Goal: Information Seeking & Learning: Learn about a topic

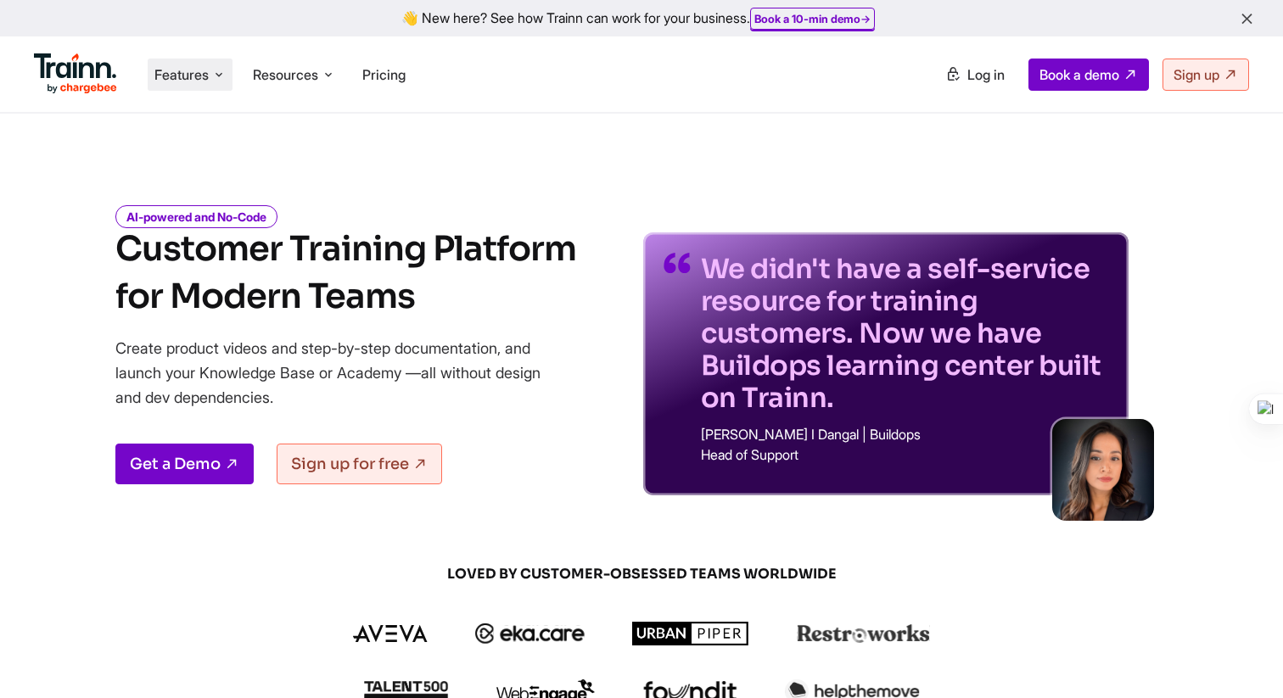
click at [207, 80] on span "Features" at bounding box center [181, 74] width 54 height 19
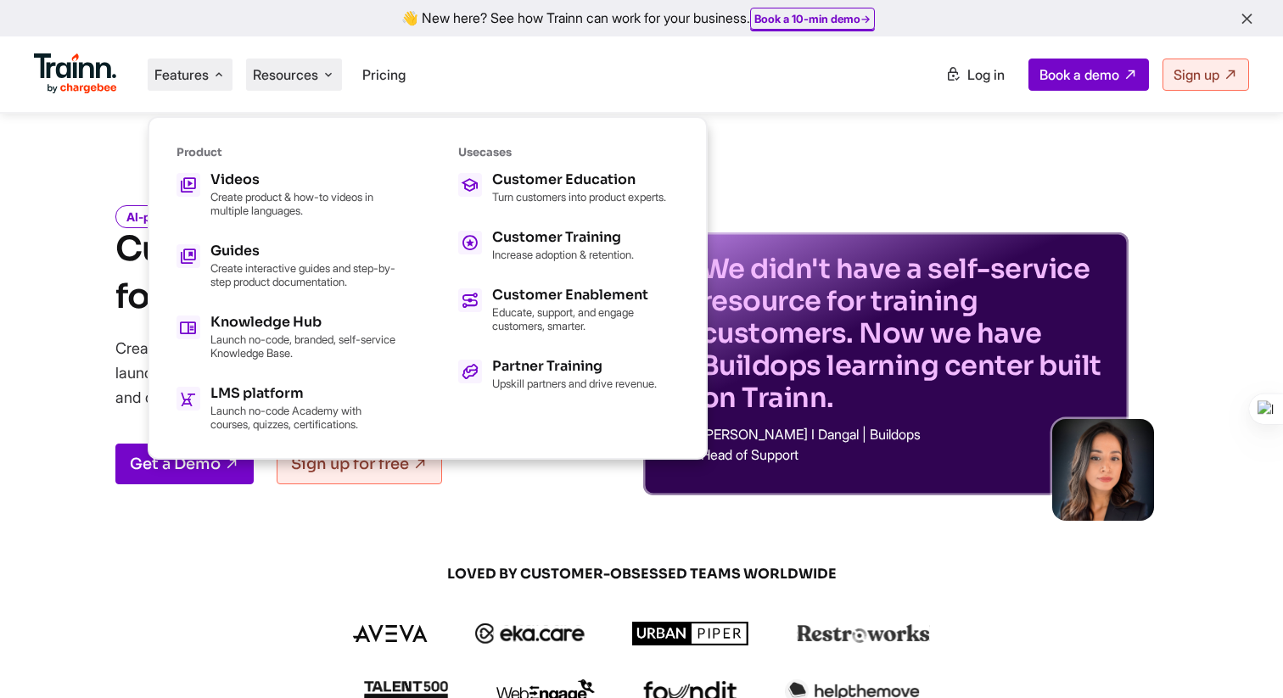
click at [308, 80] on span "Resources" at bounding box center [285, 74] width 65 height 19
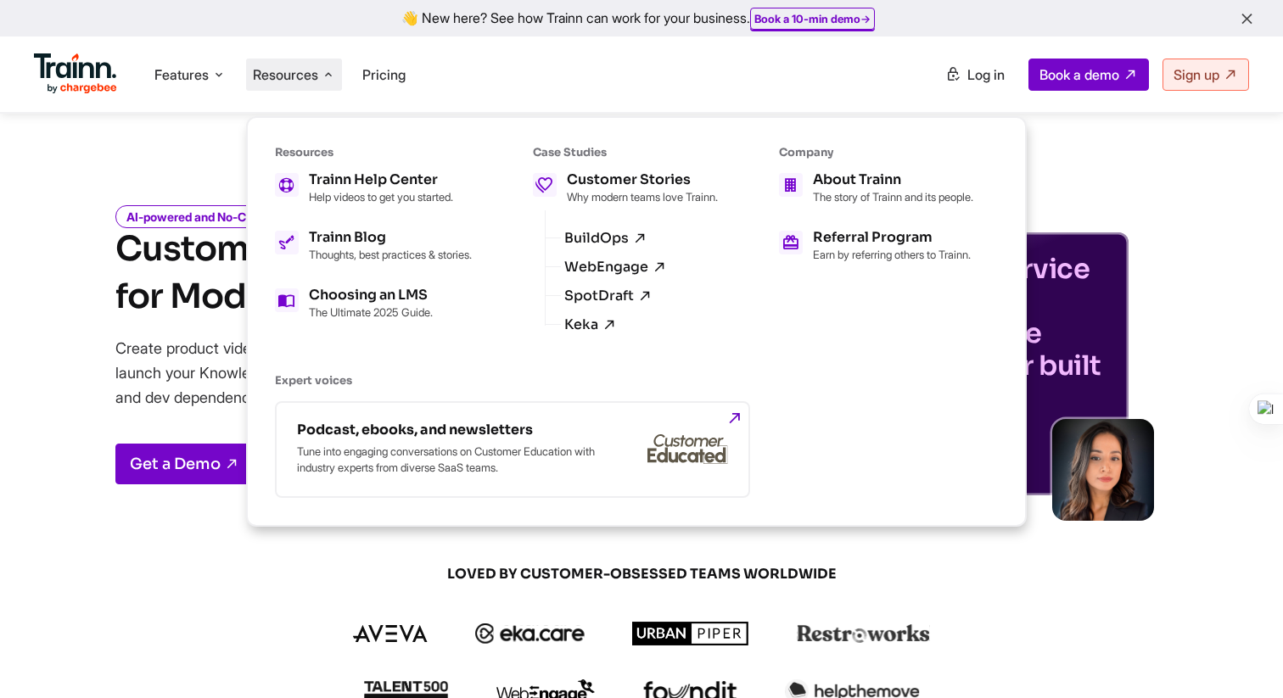
click at [613, 233] on div "BuildOps WebEngage SpotDraft Keka" at bounding box center [631, 267] width 173 height 115
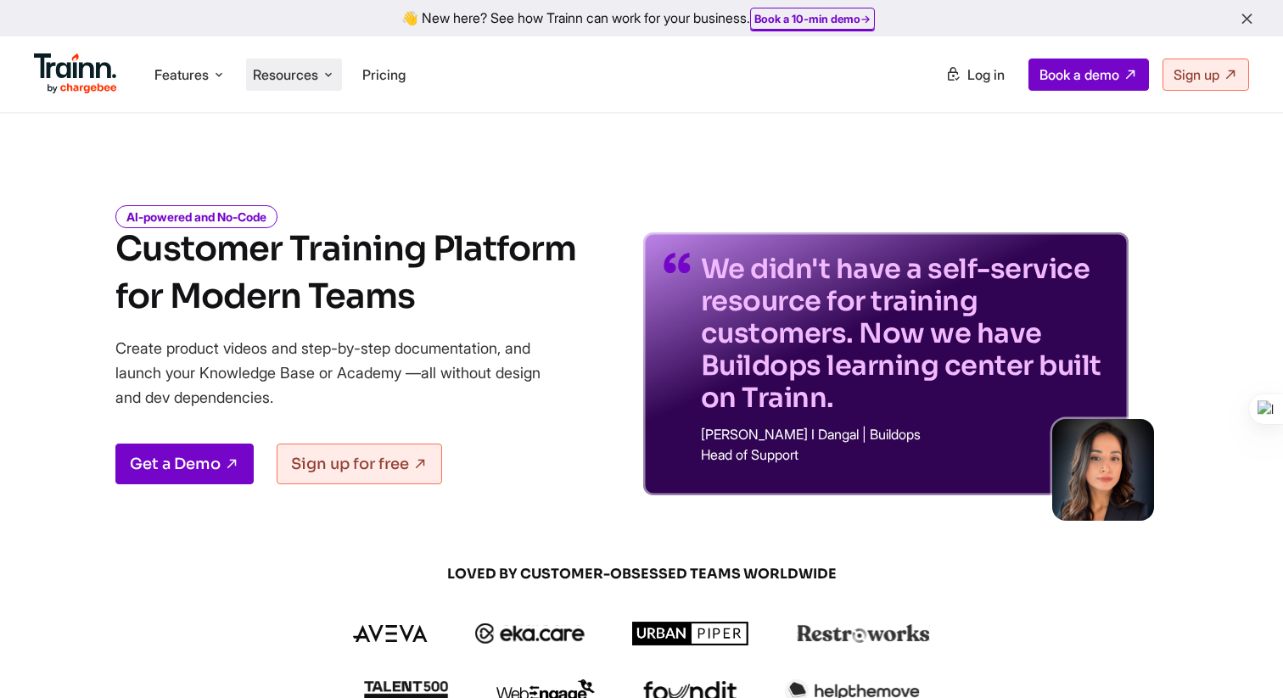
click at [307, 76] on span "Resources" at bounding box center [285, 74] width 65 height 19
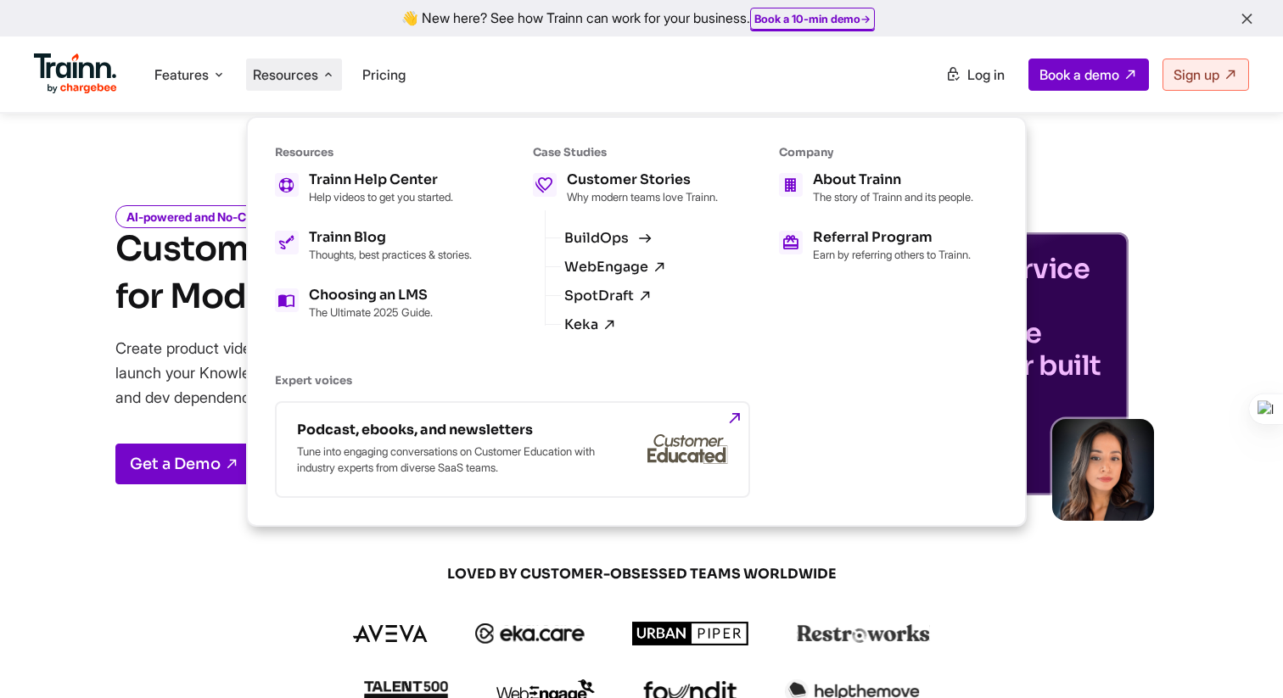
click at [616, 246] on link "BuildOps" at bounding box center [605, 238] width 83 height 15
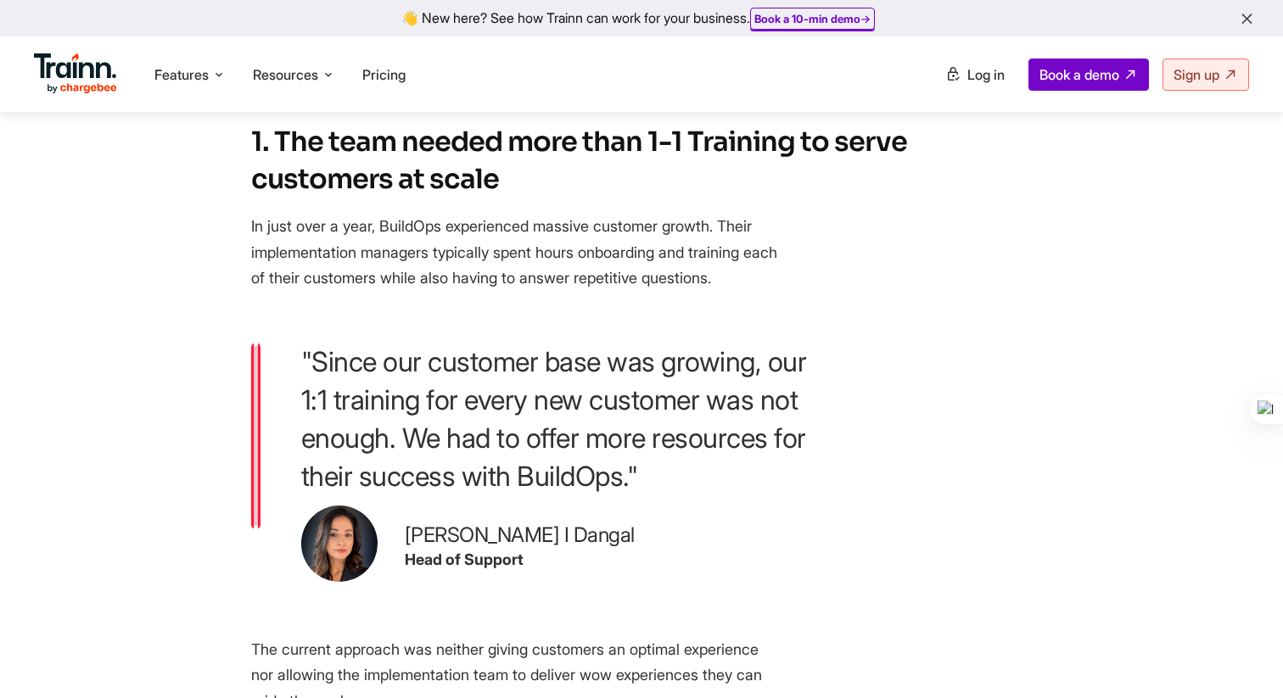
scroll to position [681, 0]
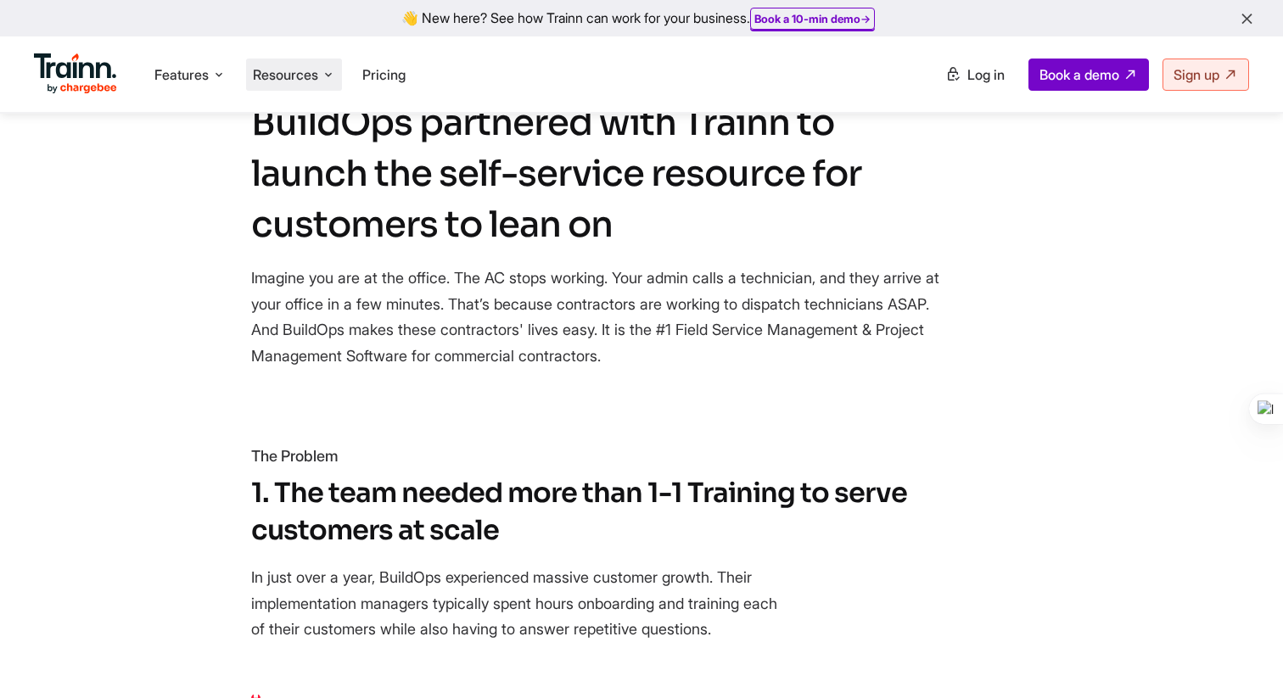
click at [318, 70] on span "Resources" at bounding box center [285, 74] width 65 height 19
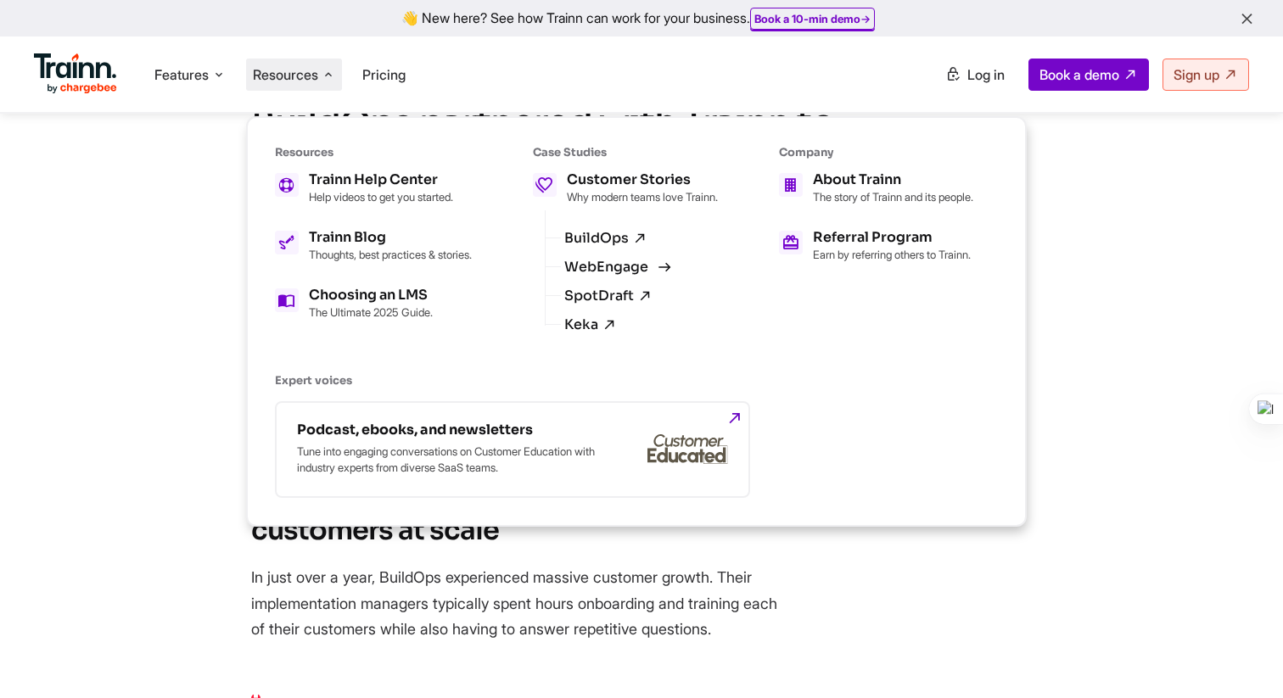
click at [656, 275] on link "WebEngage" at bounding box center [615, 267] width 103 height 15
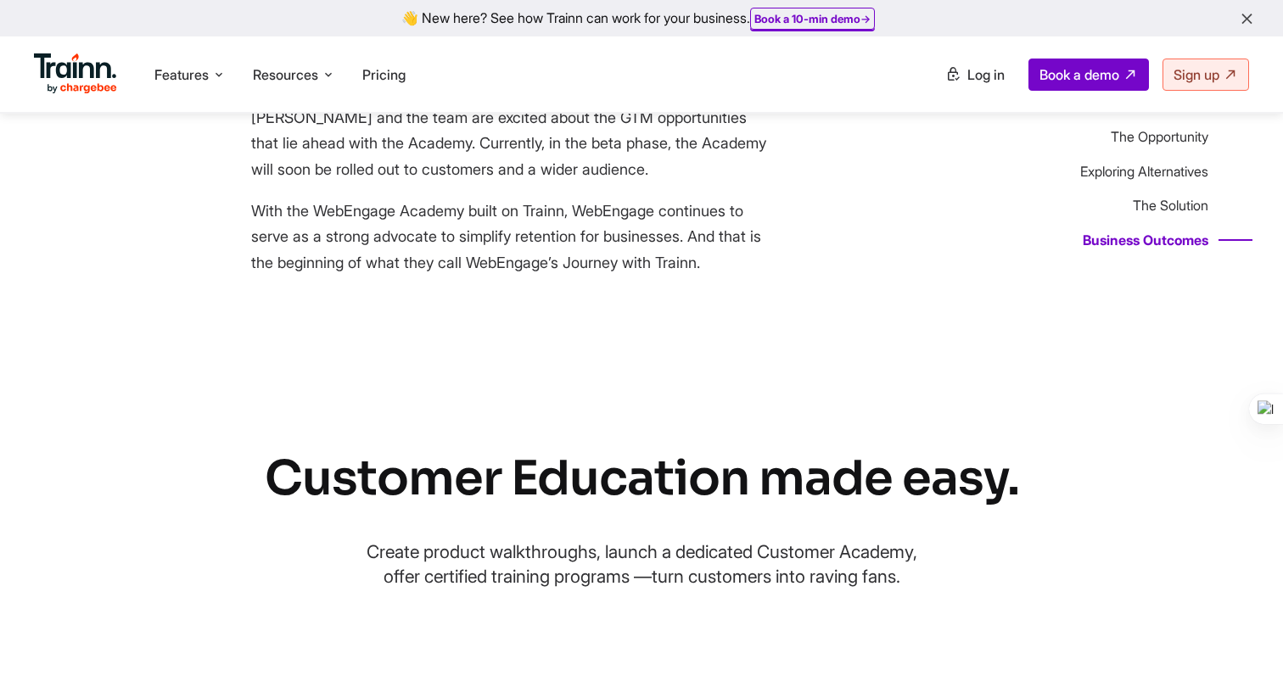
scroll to position [4313, 0]
